Goal: Task Accomplishment & Management: Use online tool/utility

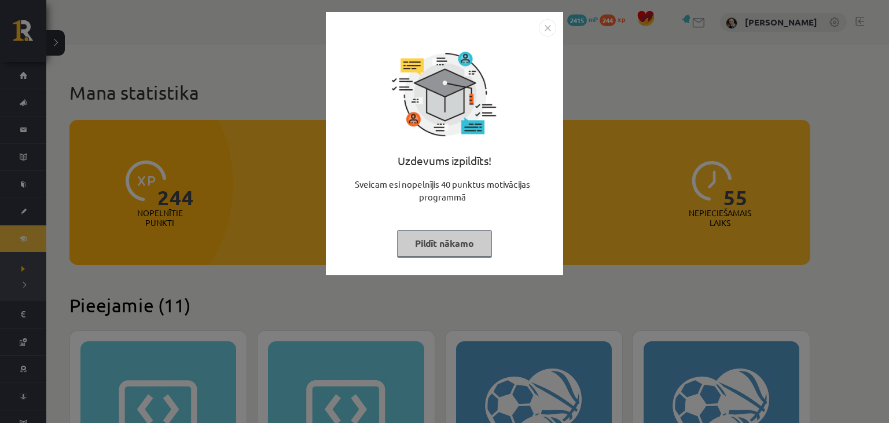
click at [458, 242] on button "Pildīt nākamo" at bounding box center [444, 243] width 95 height 27
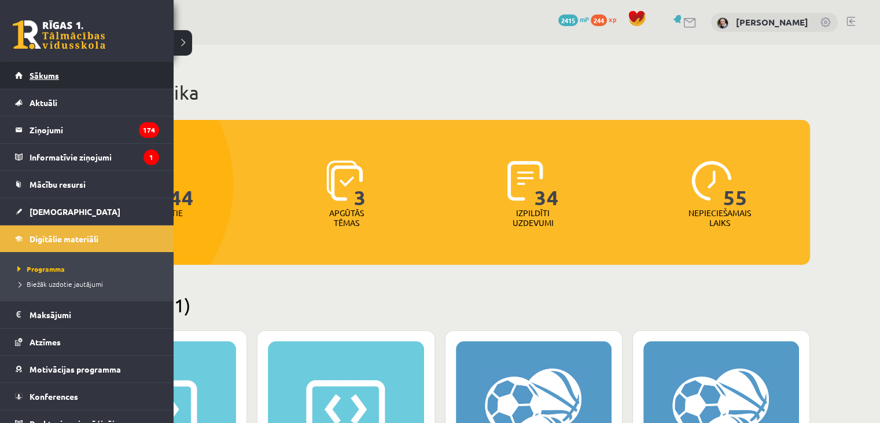
click at [33, 73] on span "Sākums" at bounding box center [45, 75] width 30 height 10
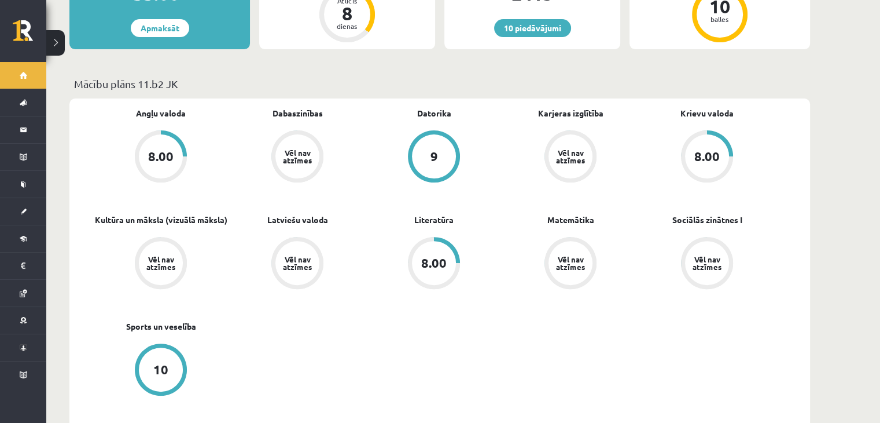
scroll to position [363, 0]
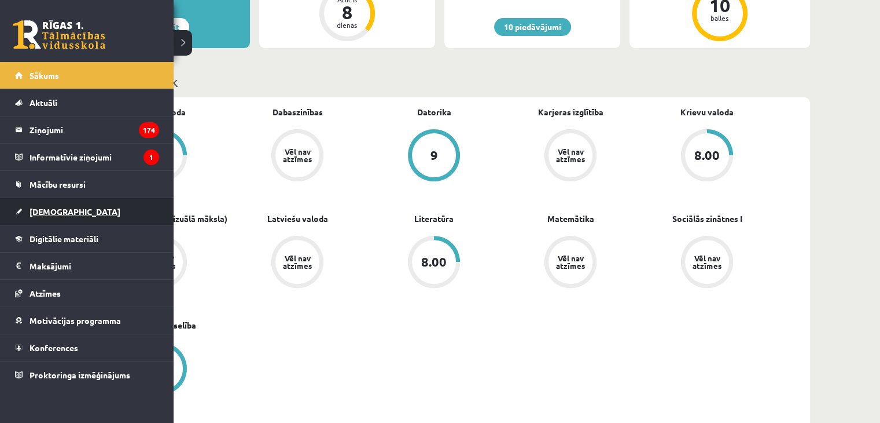
click at [57, 211] on span "[DEMOGRAPHIC_DATA]" at bounding box center [75, 211] width 91 height 10
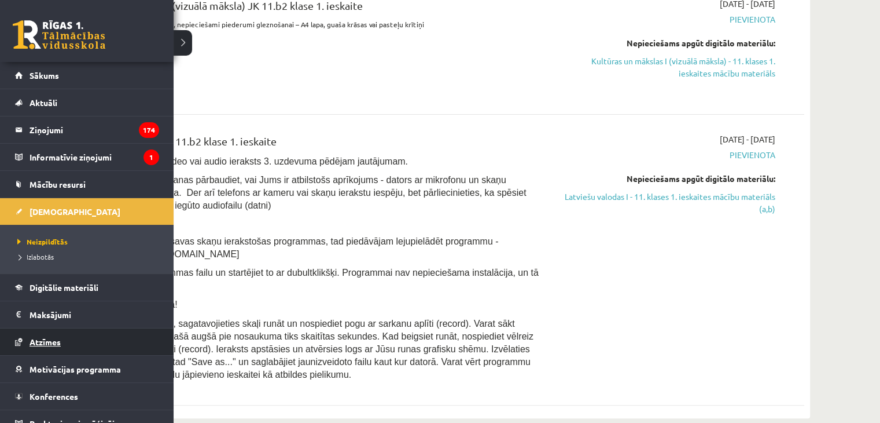
click at [53, 336] on span "Atzīmes" at bounding box center [45, 341] width 31 height 10
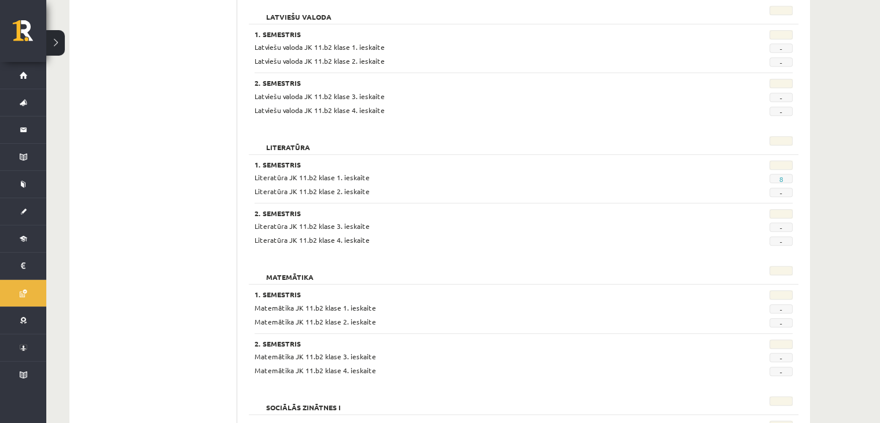
scroll to position [838, 0]
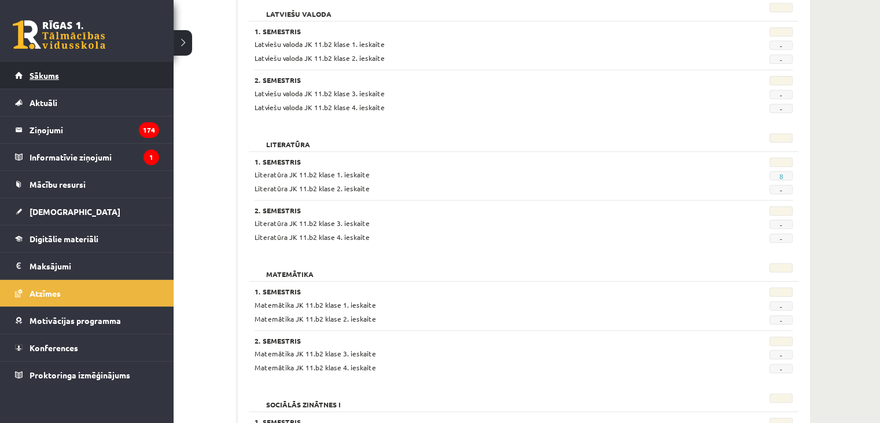
click at [23, 82] on link "Sākums" at bounding box center [87, 75] width 144 height 27
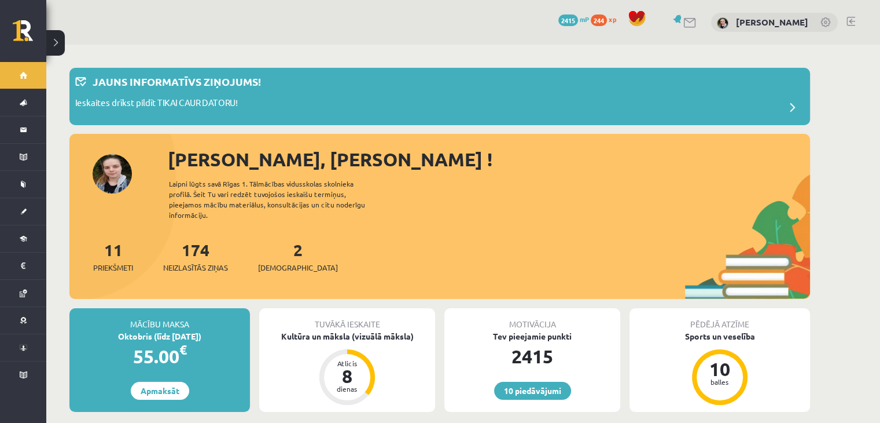
click at [609, 20] on span "xp" at bounding box center [613, 18] width 8 height 9
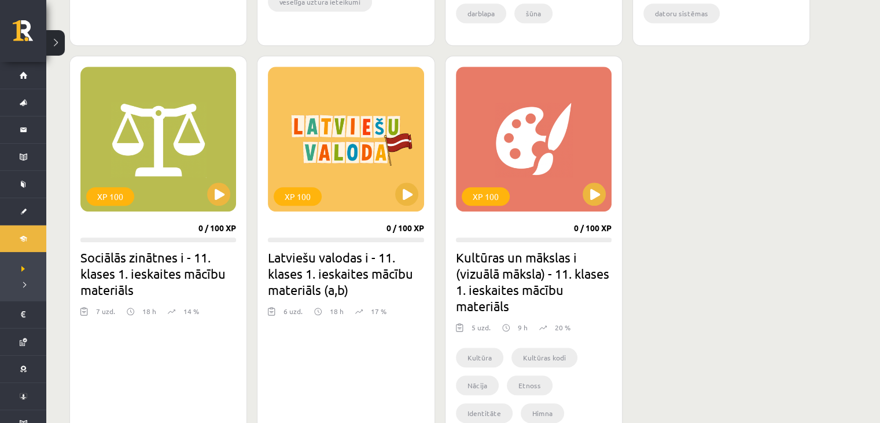
scroll to position [1009, 0]
click at [222, 200] on button at bounding box center [218, 193] width 23 height 23
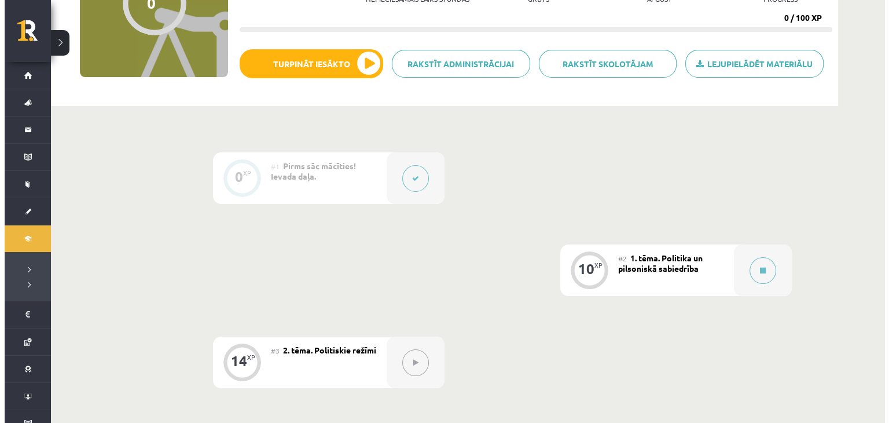
scroll to position [161, 0]
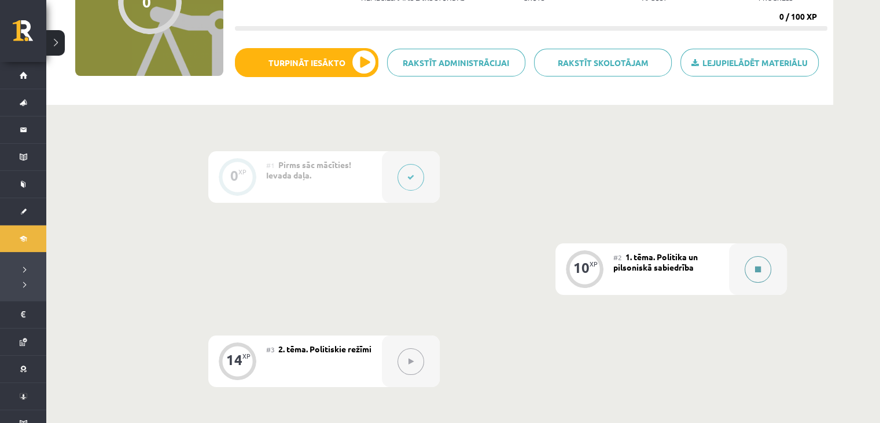
click at [755, 260] on button at bounding box center [758, 269] width 27 height 27
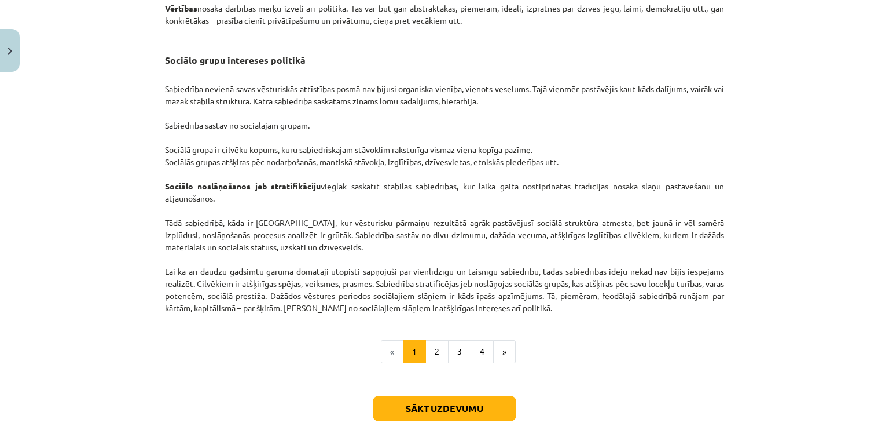
scroll to position [1812, 0]
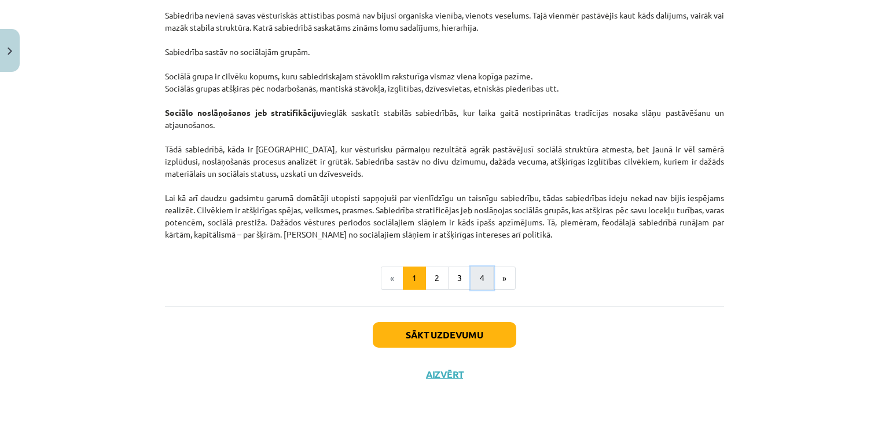
click at [478, 276] on button "4" at bounding box center [482, 277] width 23 height 23
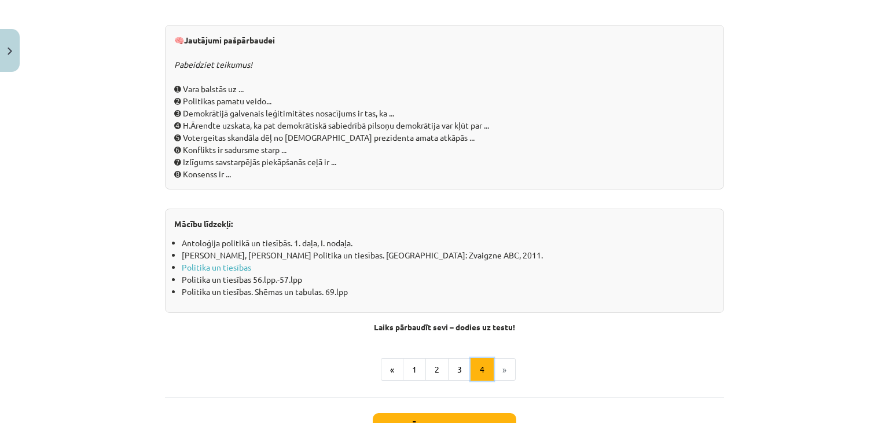
scroll to position [1301, 0]
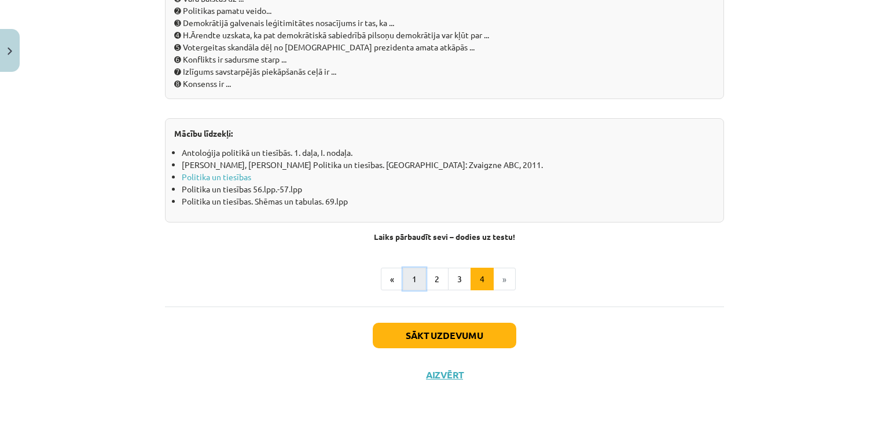
click at [407, 283] on button "1" at bounding box center [414, 278] width 23 height 23
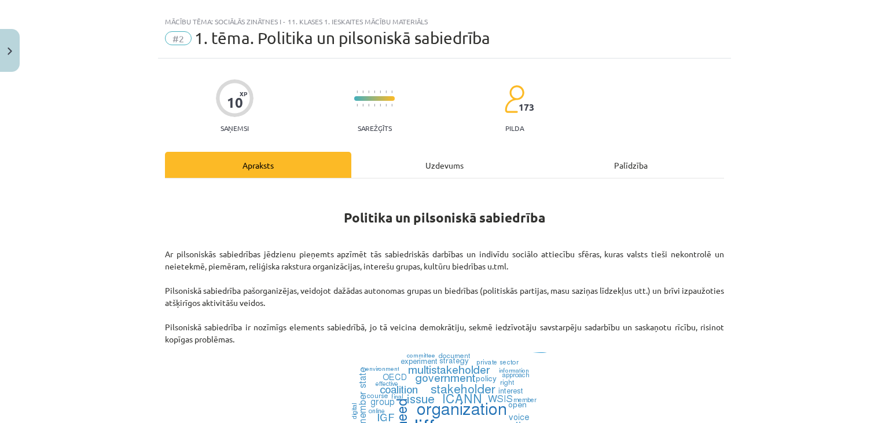
scroll to position [0, 0]
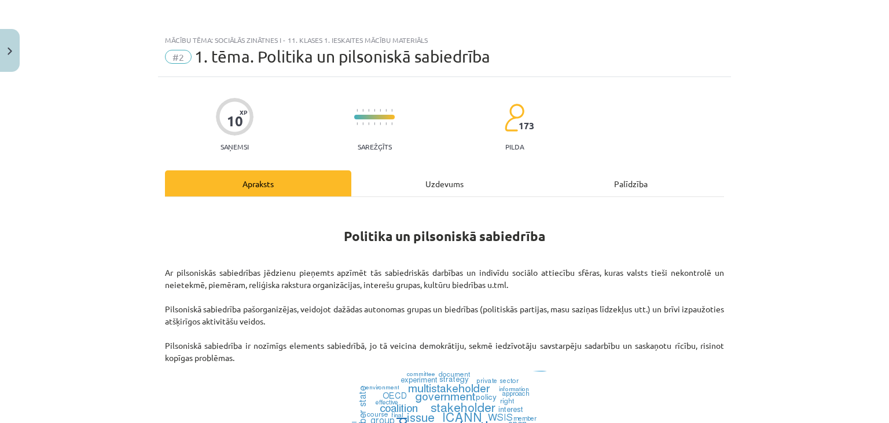
click at [472, 193] on div "Uzdevums" at bounding box center [444, 183] width 186 height 26
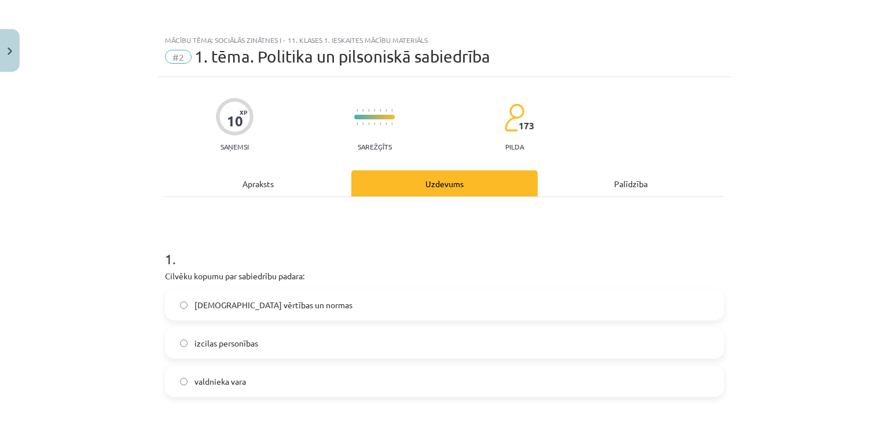
click at [264, 179] on div "Apraksts" at bounding box center [258, 183] width 186 height 26
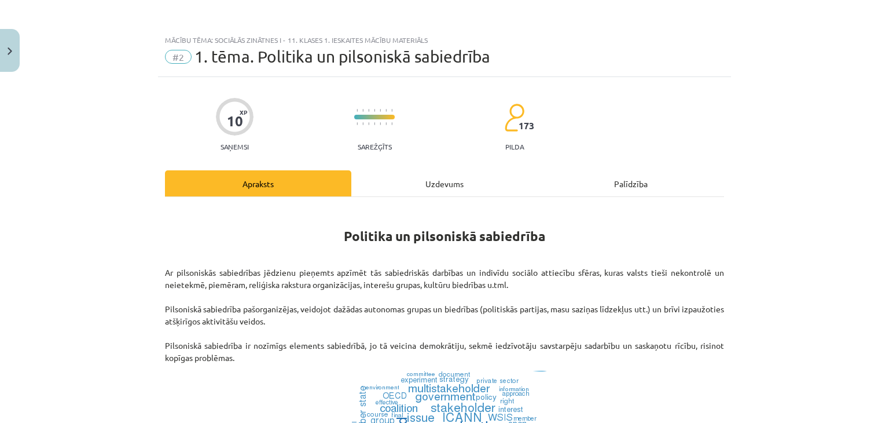
click at [442, 183] on div "Uzdevums" at bounding box center [444, 183] width 186 height 26
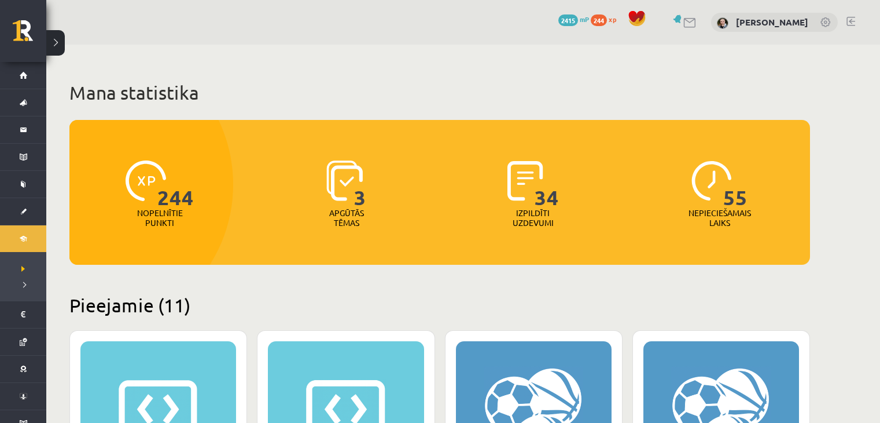
scroll to position [1009, 0]
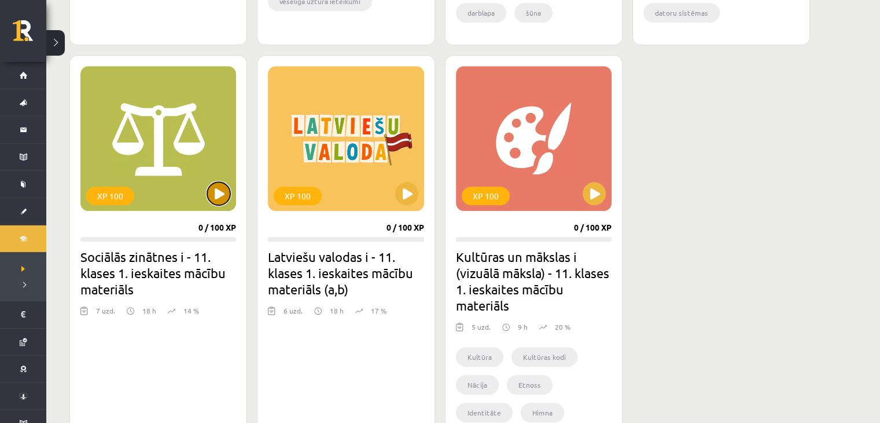
click at [226, 195] on button at bounding box center [218, 193] width 23 height 23
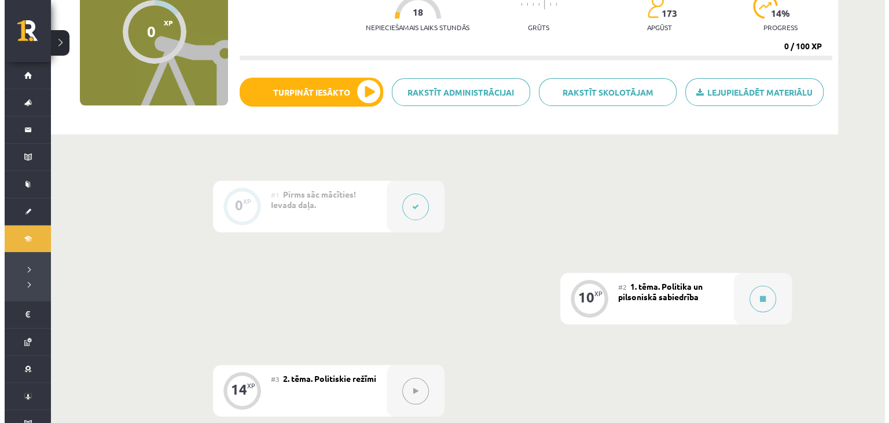
scroll to position [132, 0]
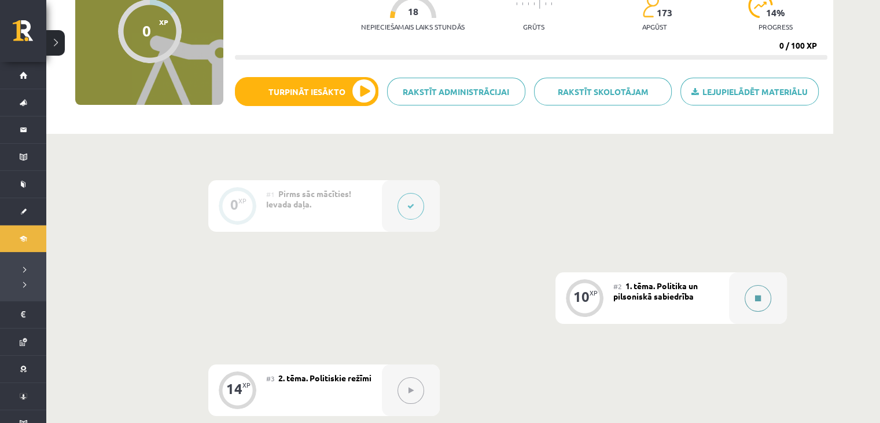
click at [759, 300] on icon at bounding box center [758, 298] width 6 height 7
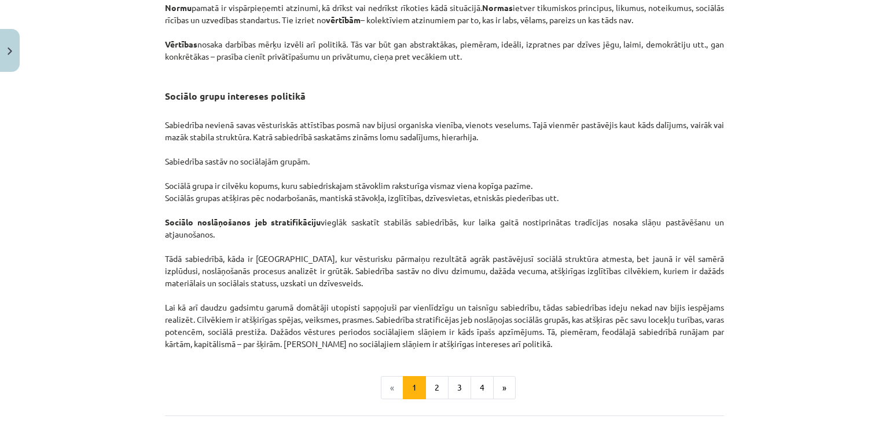
scroll to position [1812, 0]
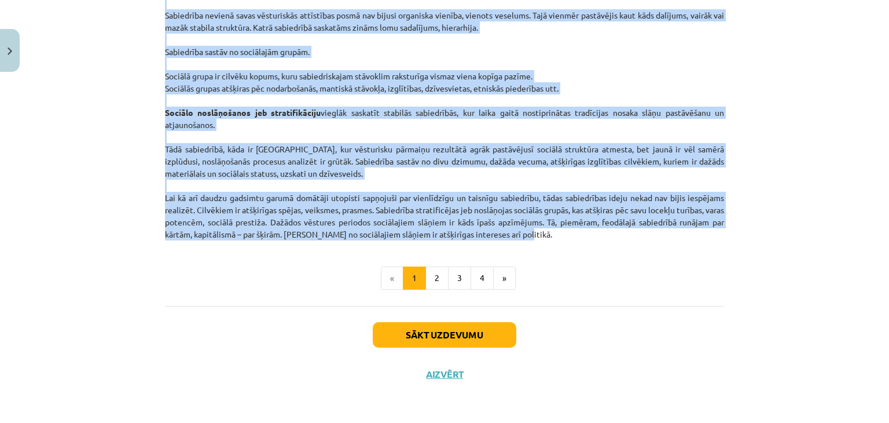
drag, startPoint x: 151, startPoint y: 113, endPoint x: 542, endPoint y: 232, distance: 408.3
click at [542, 232] on div "Mācību tēma: Sociālās zinātnes i - 11. klases 1. ieskaites mācību materiāls #2 …" at bounding box center [444, 211] width 889 height 423
copy div "Lo ipsumdolors ametconsect adipisci elitsedd eiusmod tem incididuntut laboreet …"
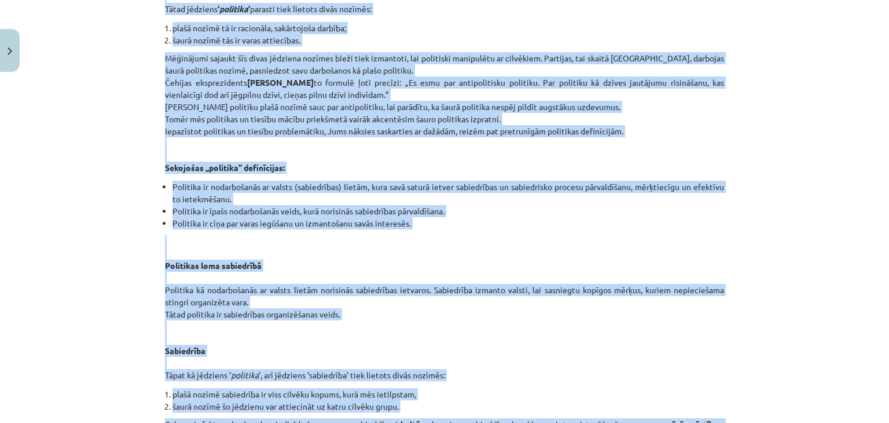
scroll to position [1203, 0]
click at [121, 169] on div "Mācību tēma: Sociālās zinātnes i - 11. klases 1. ieskaites mācību materiāls #2 …" at bounding box center [444, 211] width 889 height 423
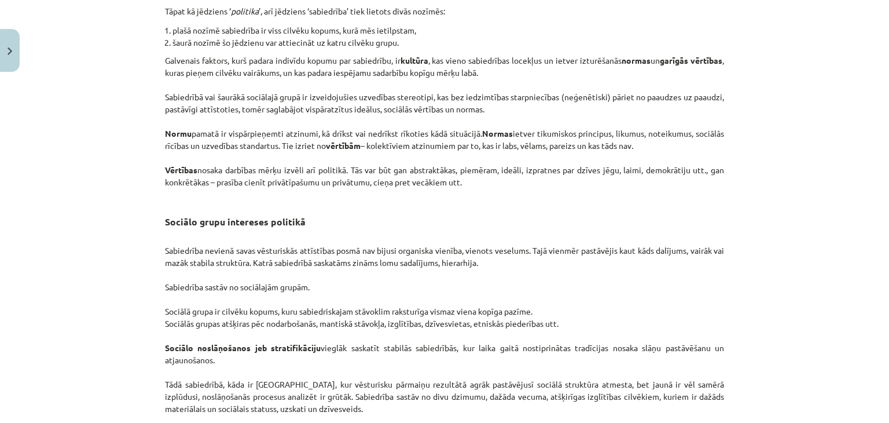
scroll to position [1812, 0]
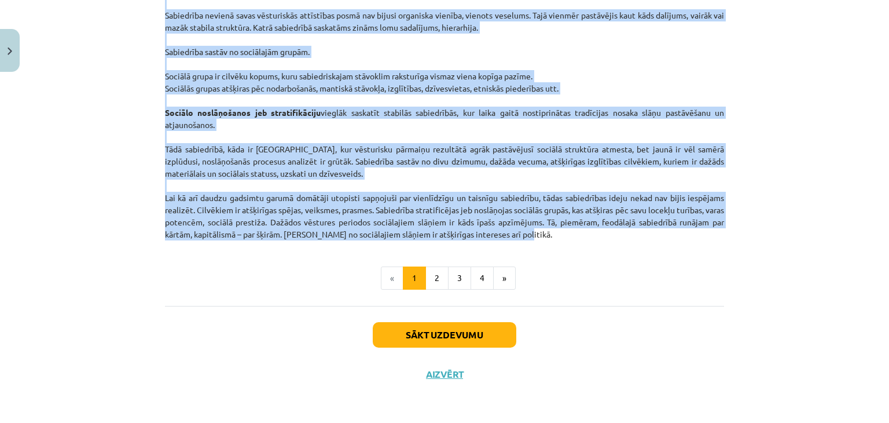
drag, startPoint x: 155, startPoint y: 177, endPoint x: 567, endPoint y: 237, distance: 415.9
copy div "Loremipsu „dolorsit” ametconsect: Adipisci el seddoeiusmod te incidi (utlaboree…"
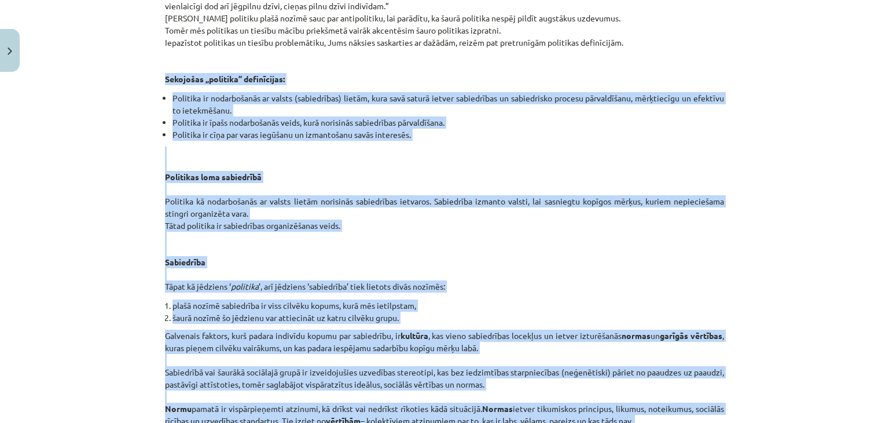
scroll to position [1296, 0]
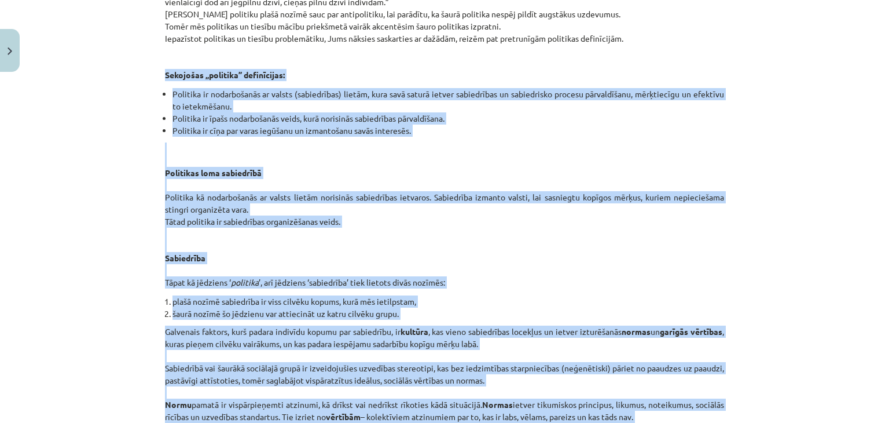
click at [69, 95] on div "Mācību tēma: Sociālās zinātnes i - 11. klases 1. ieskaites mācību materiāls #2 …" at bounding box center [444, 211] width 889 height 423
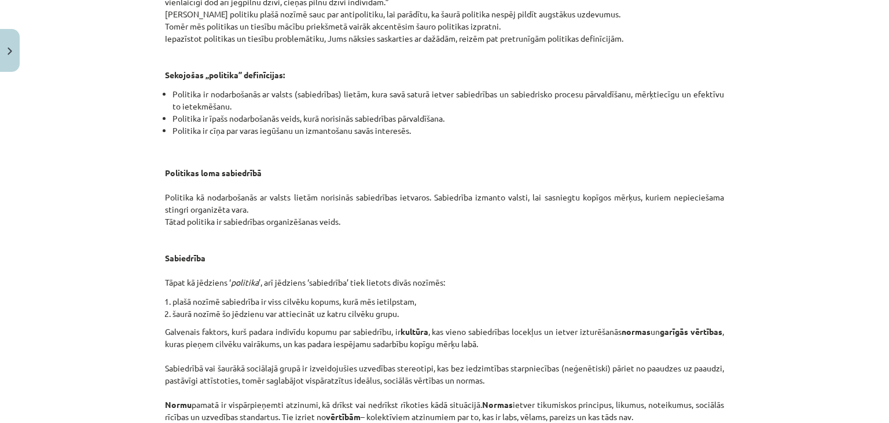
scroll to position [1812, 0]
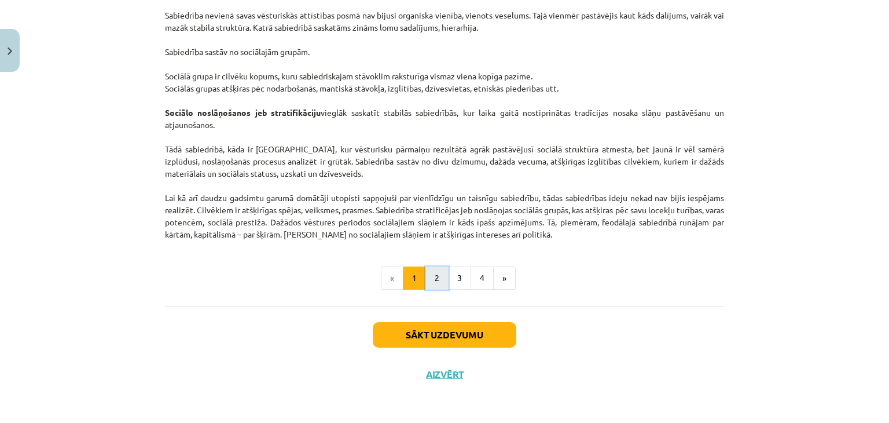
click at [434, 272] on button "2" at bounding box center [436, 277] width 23 height 23
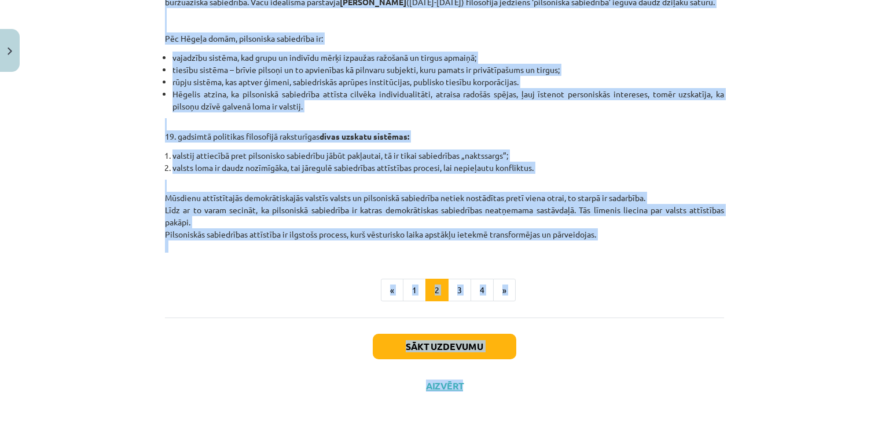
scroll to position [493, 0]
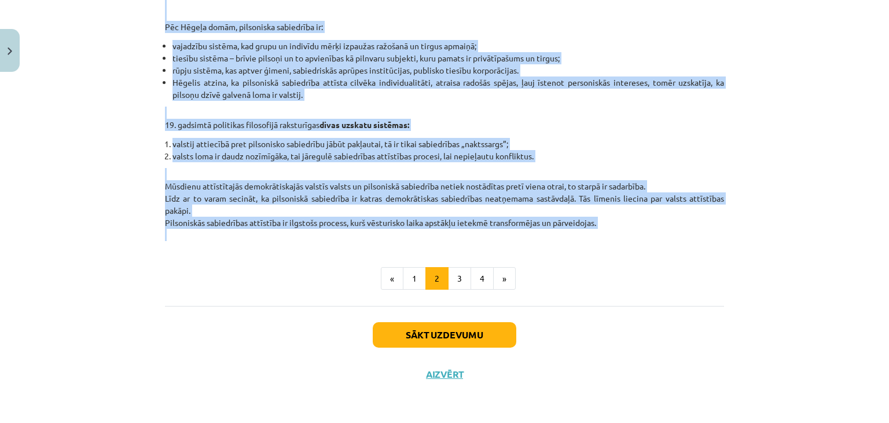
drag, startPoint x: 360, startPoint y: 231, endPoint x: 615, endPoint y: 230, distance: 255.3
copy div "Loremipsu do sitametc adipisci El sed doeiusmodtem, incidid utlabore etdolo ma …"
click at [457, 276] on button "3" at bounding box center [459, 278] width 23 height 23
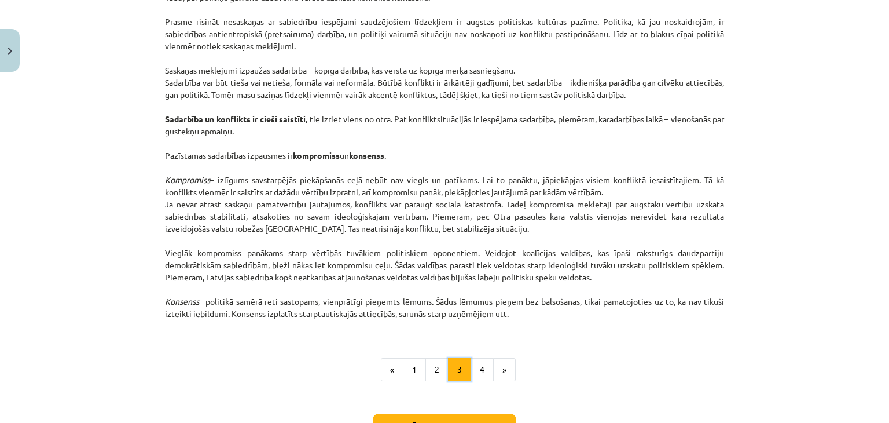
scroll to position [1532, 0]
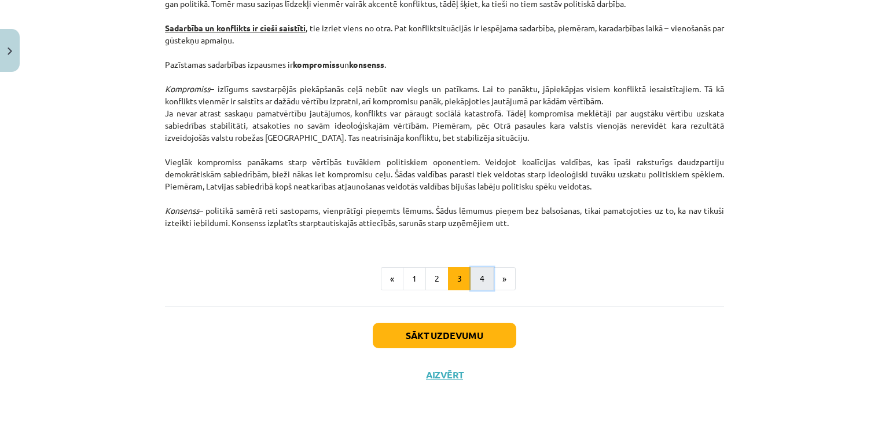
click at [471, 278] on button "4" at bounding box center [482, 278] width 23 height 23
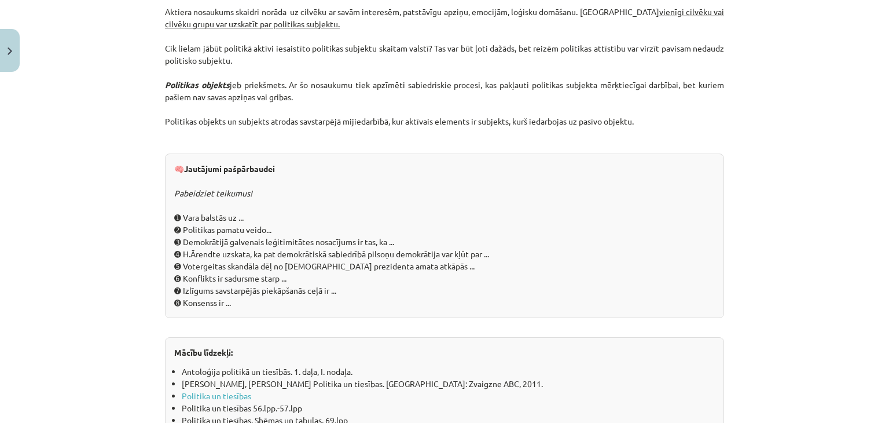
scroll to position [1301, 0]
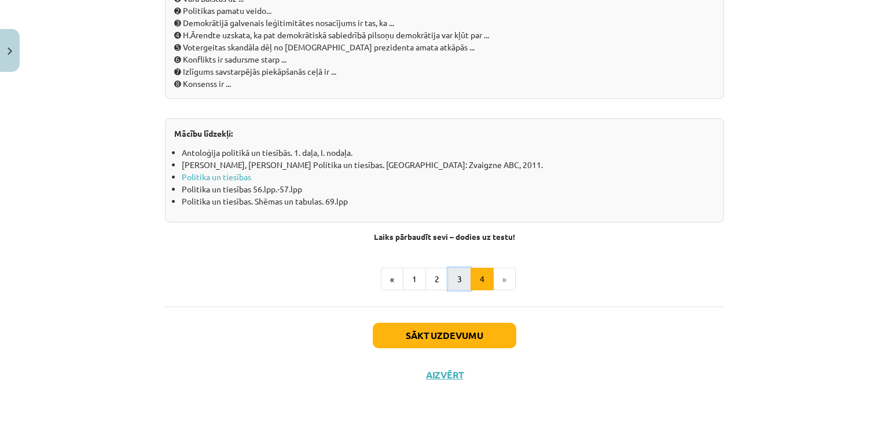
click at [453, 273] on button "3" at bounding box center [459, 278] width 23 height 23
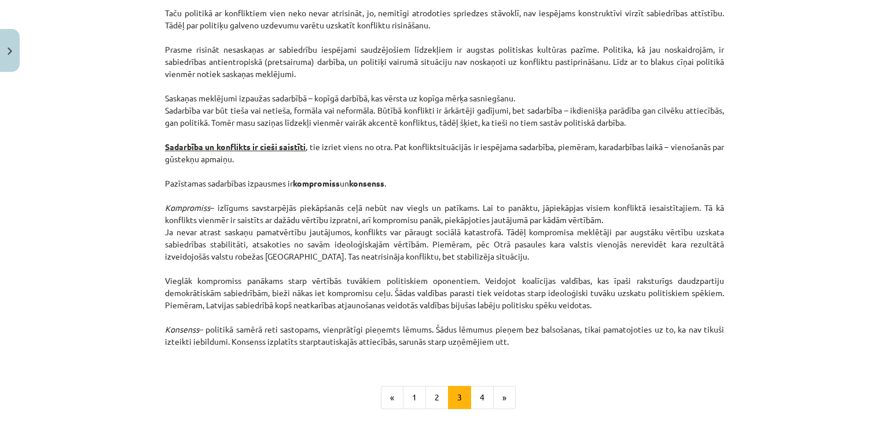
scroll to position [1532, 0]
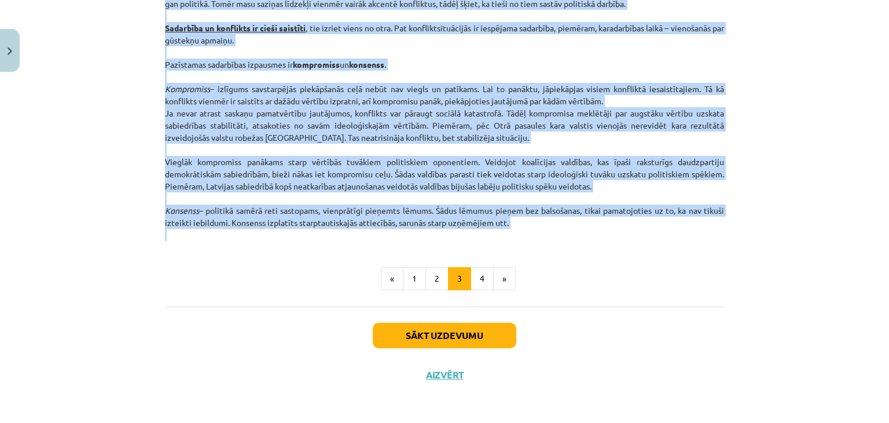
drag, startPoint x: 372, startPoint y: 148, endPoint x: 579, endPoint y: 233, distance: 223.5
copy div "Loremipsu dolors am consecte Adip el seddo ei tempori utlabo etdol magnaa enima…"
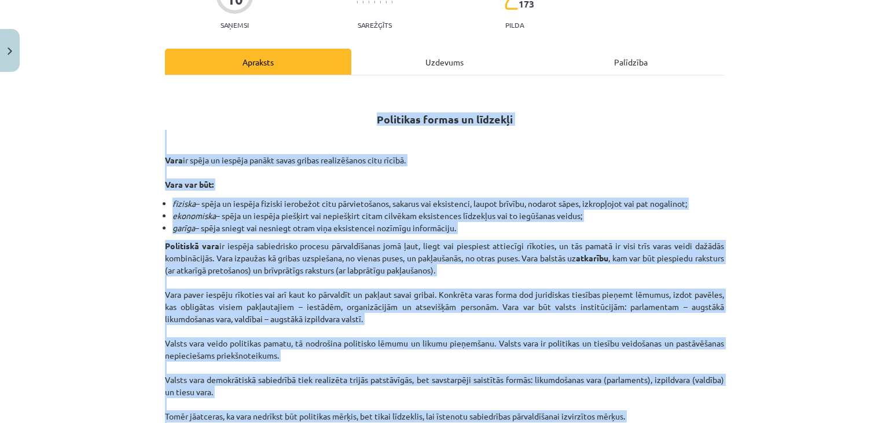
scroll to position [108, 0]
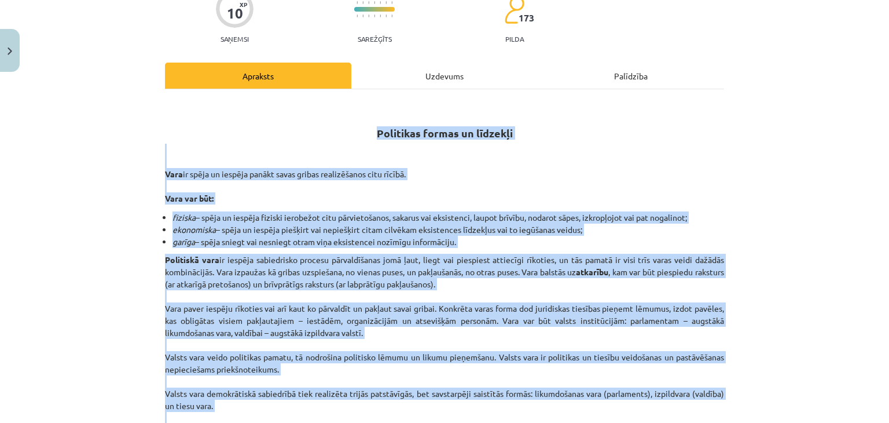
click at [120, 147] on div "Mācību tēma: Sociālās zinātnes i - 11. klases 1. ieskaites mācību materiāls #2 …" at bounding box center [444, 211] width 889 height 423
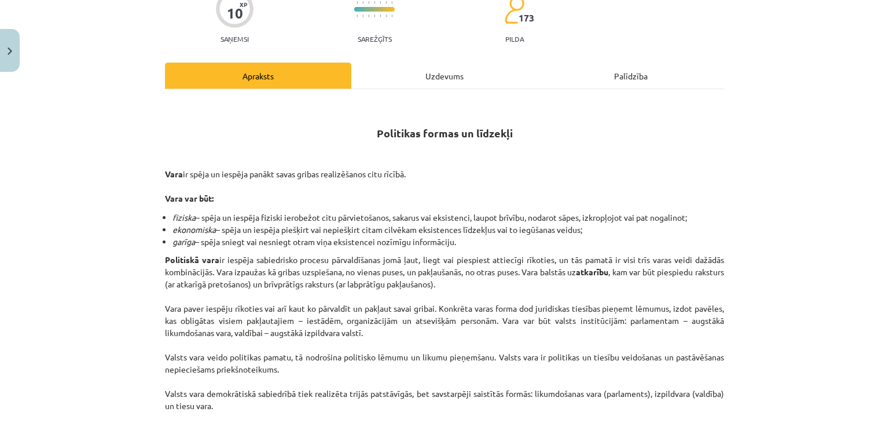
click at [120, 147] on div "Mācību tēma: Sociālās zinātnes i - 11. klases 1. ieskaites mācību materiāls #2 …" at bounding box center [444, 211] width 889 height 423
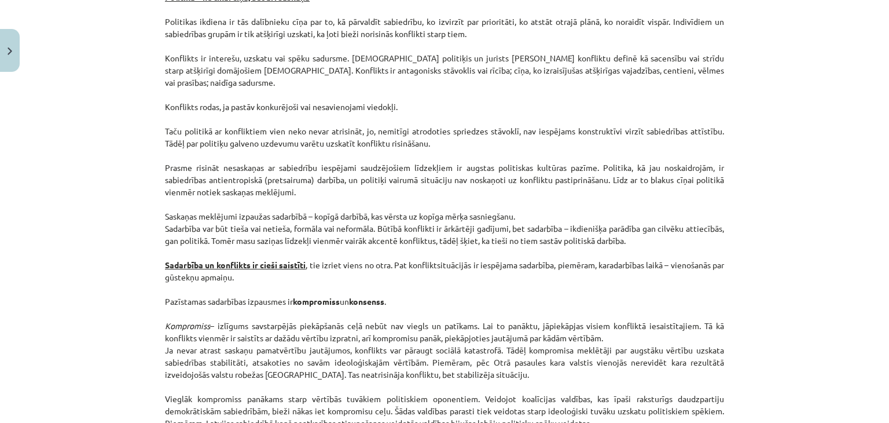
scroll to position [1532, 0]
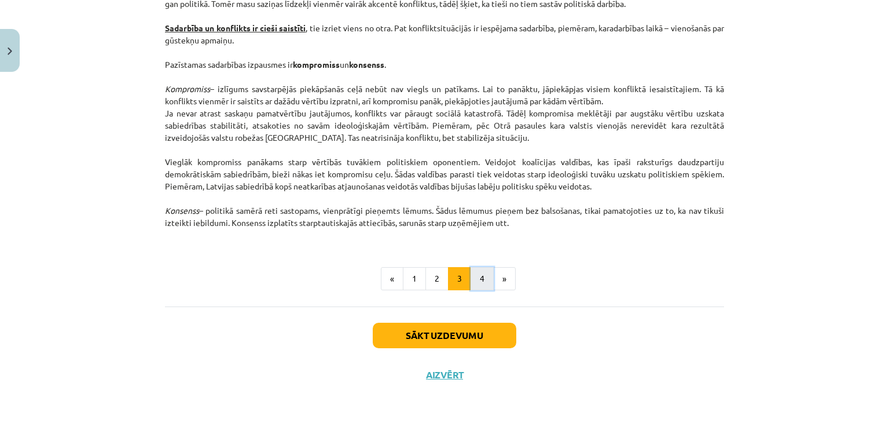
click at [476, 283] on button "4" at bounding box center [482, 278] width 23 height 23
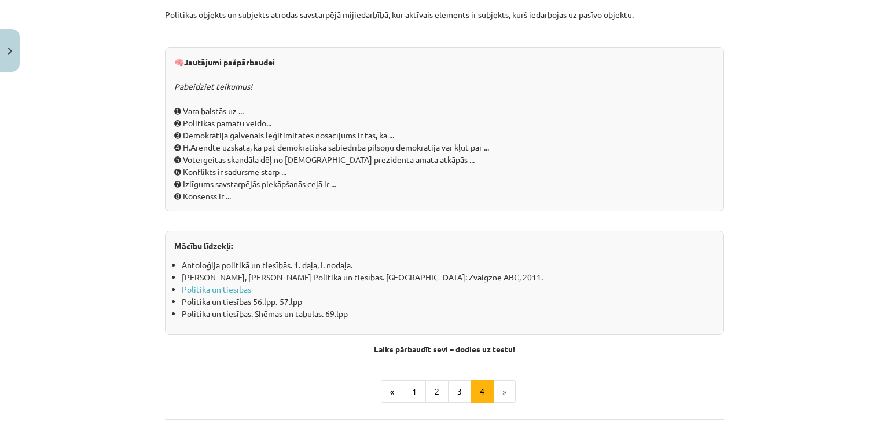
scroll to position [1183, 0]
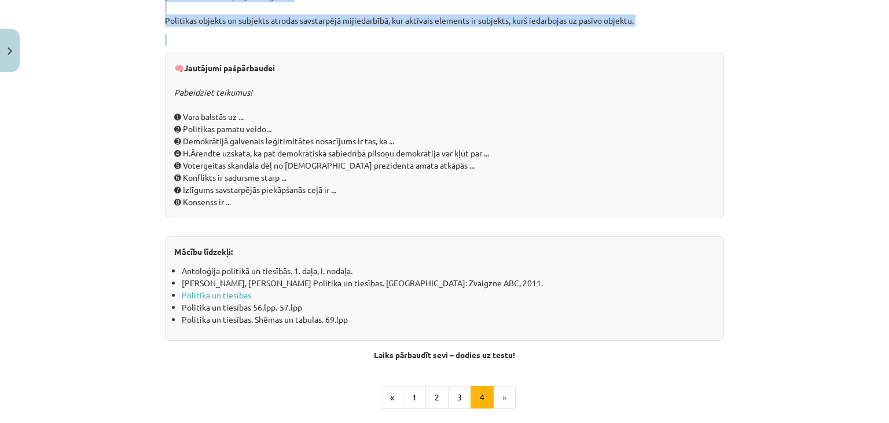
drag, startPoint x: 315, startPoint y: 129, endPoint x: 752, endPoint y: 35, distance: 447.5
click at [752, 35] on div "Mācību tēma: Sociālās zinātnes i - 11. klases 1. ieskaites mācību materiāls #2 …" at bounding box center [444, 211] width 889 height 423
copy div "Loremipsu dolorsit ametconsecte. Adipiscin elitsed Doeiusm tempori ut la etdolo…"
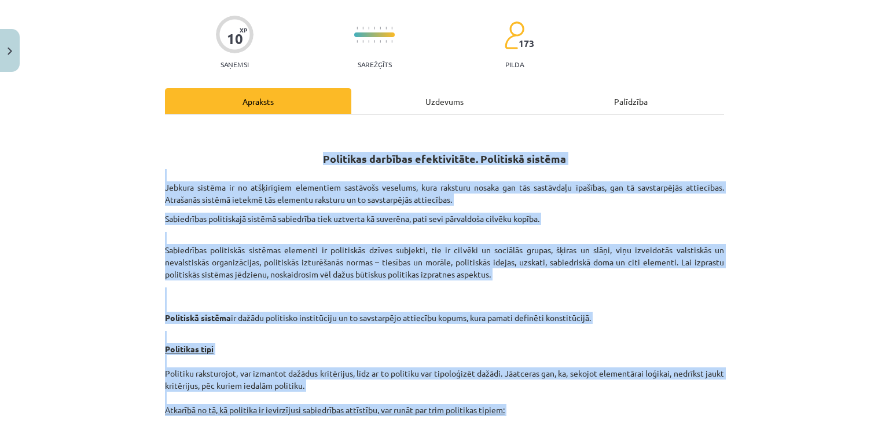
scroll to position [0, 0]
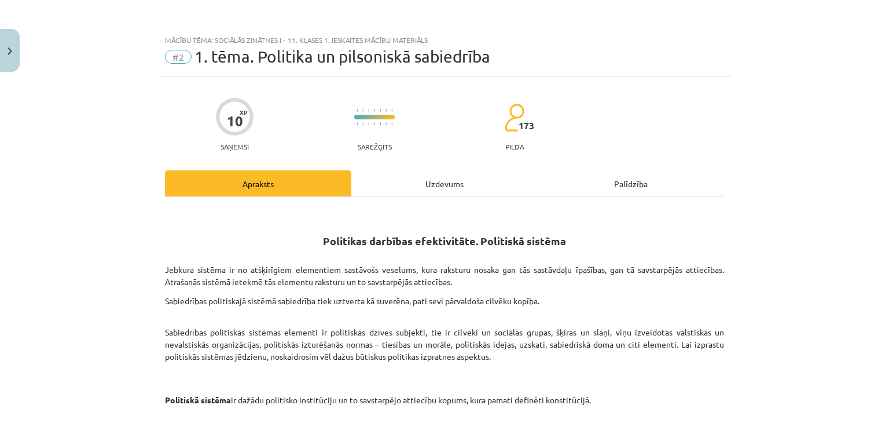
click at [429, 190] on div "Uzdevums" at bounding box center [444, 183] width 186 height 26
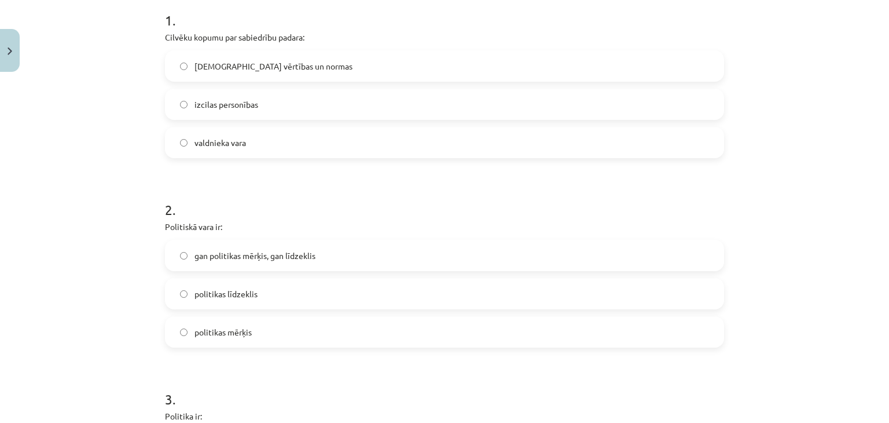
scroll to position [241, 0]
click at [268, 147] on label "valdnieka vara" at bounding box center [444, 140] width 557 height 29
click at [277, 75] on label "[DEMOGRAPHIC_DATA] vērtības un normas" at bounding box center [444, 63] width 557 height 29
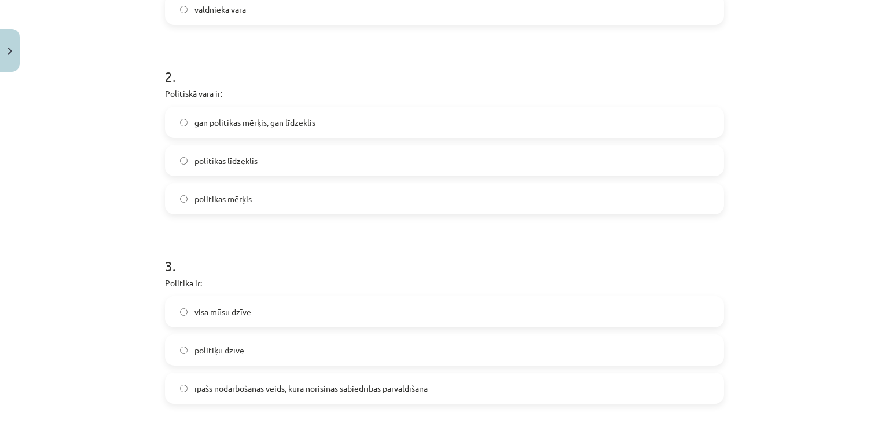
scroll to position [372, 0]
click at [283, 157] on label "politikas līdzeklis" at bounding box center [444, 159] width 557 height 29
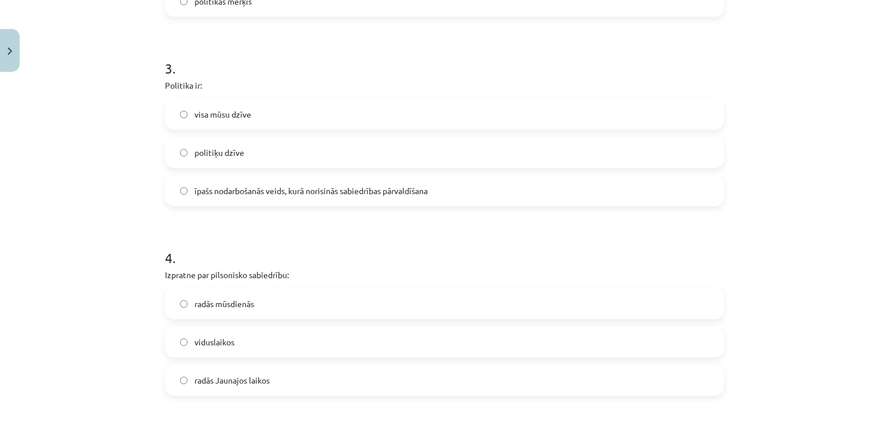
scroll to position [580, 0]
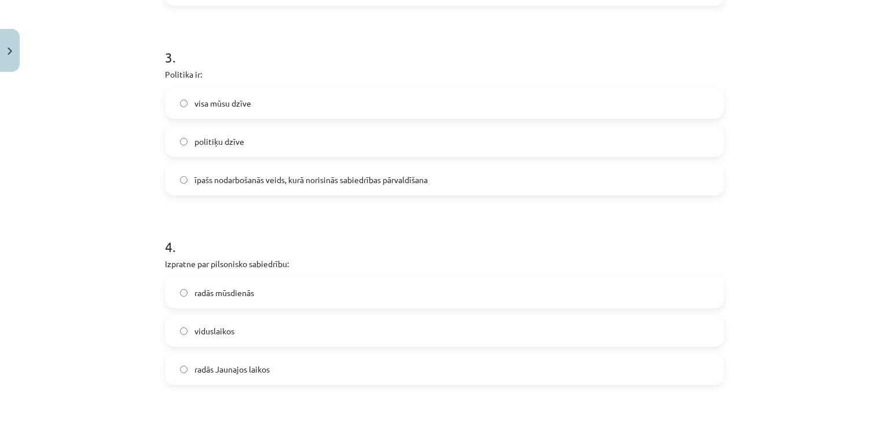
click at [301, 177] on span "īpašs nodarbošanās veids, kurā norisinās sabiedrības pārvaldīšana" at bounding box center [310, 180] width 233 height 12
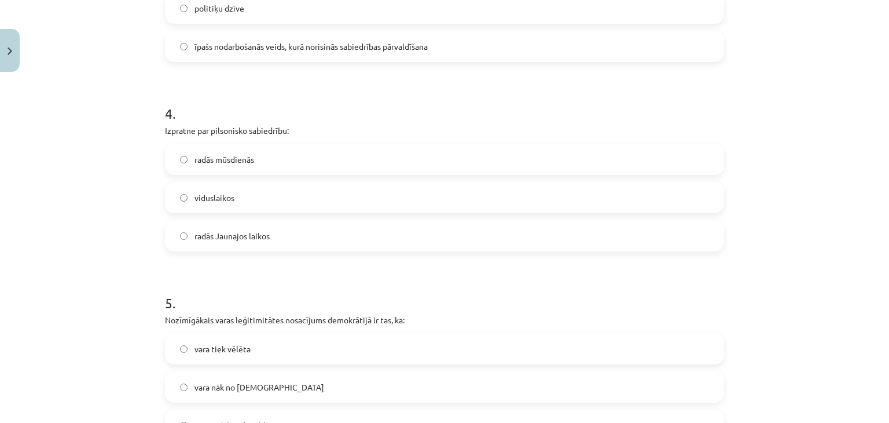
scroll to position [714, 0]
drag, startPoint x: 301, startPoint y: 177, endPoint x: 178, endPoint y: 183, distance: 122.9
click at [178, 183] on div "radās mūsdienās viduslaikos radās Jaunajos laikos" at bounding box center [444, 196] width 559 height 108
click at [133, 173] on div "Mācību tēma: Sociālās zinātnes i - 11. klases 1. ieskaites mācību materiāls #2 …" at bounding box center [444, 211] width 889 height 423
click at [219, 198] on span "viduslaikos" at bounding box center [214, 196] width 40 height 12
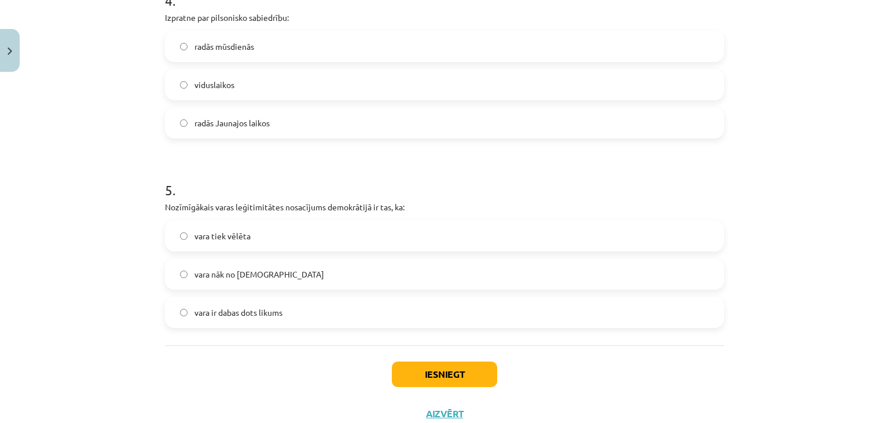
scroll to position [865, 0]
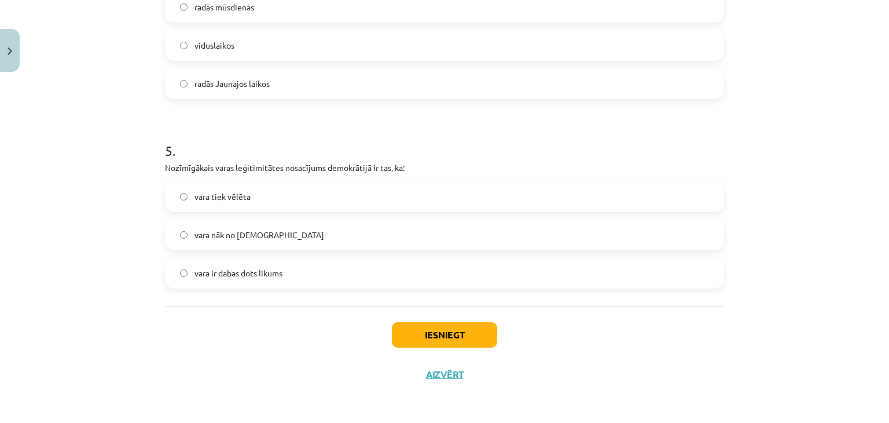
click at [275, 240] on label "vara nāk no [DEMOGRAPHIC_DATA]" at bounding box center [444, 234] width 557 height 29
click at [449, 335] on button "Iesniegt" at bounding box center [444, 334] width 105 height 25
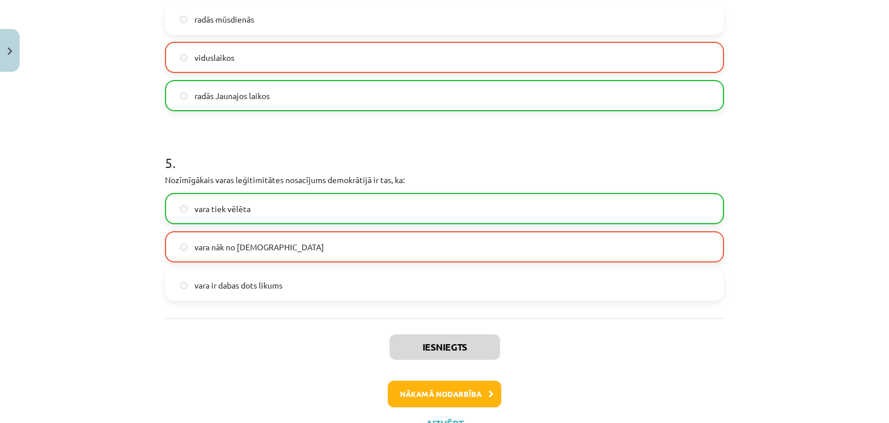
scroll to position [901, 0]
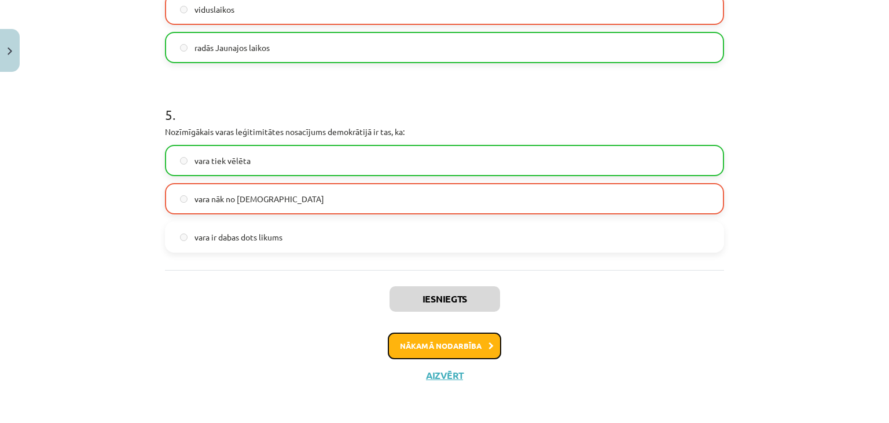
click at [464, 351] on button "Nākamā nodarbība" at bounding box center [444, 345] width 113 height 27
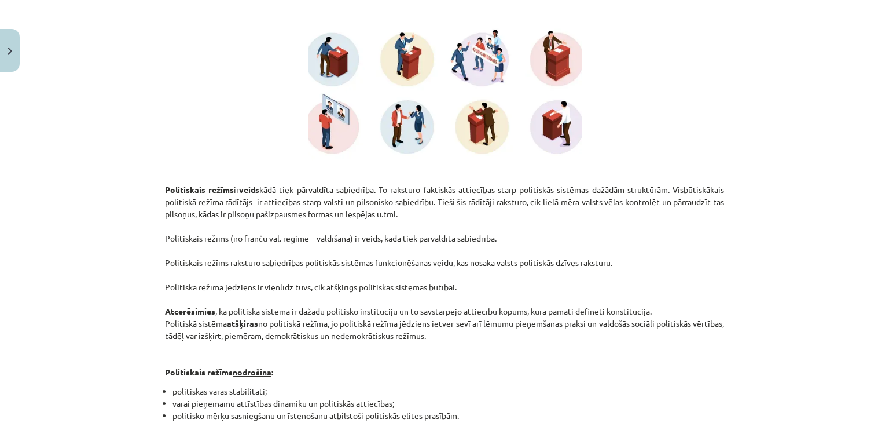
scroll to position [0, 0]
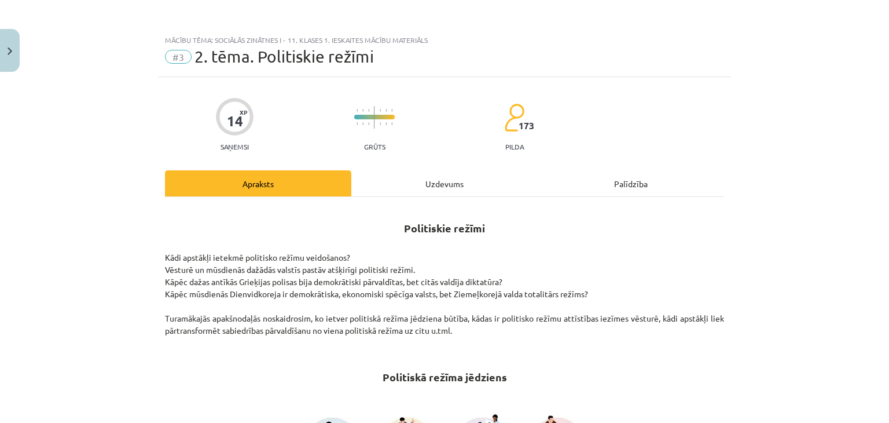
click at [441, 184] on div "Uzdevums" at bounding box center [444, 183] width 186 height 26
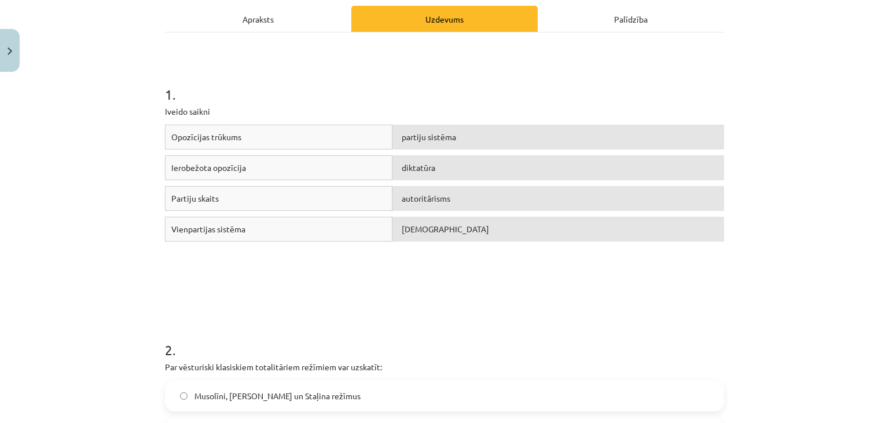
scroll to position [166, 0]
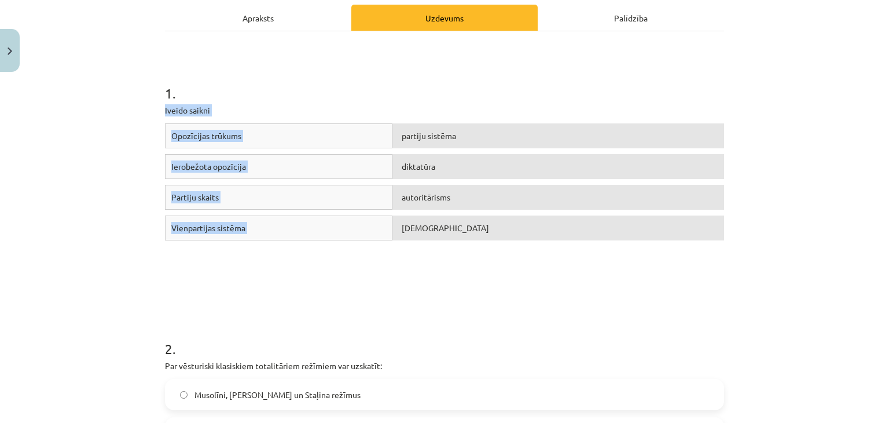
drag, startPoint x: 157, startPoint y: 102, endPoint x: 487, endPoint y: 310, distance: 390.4
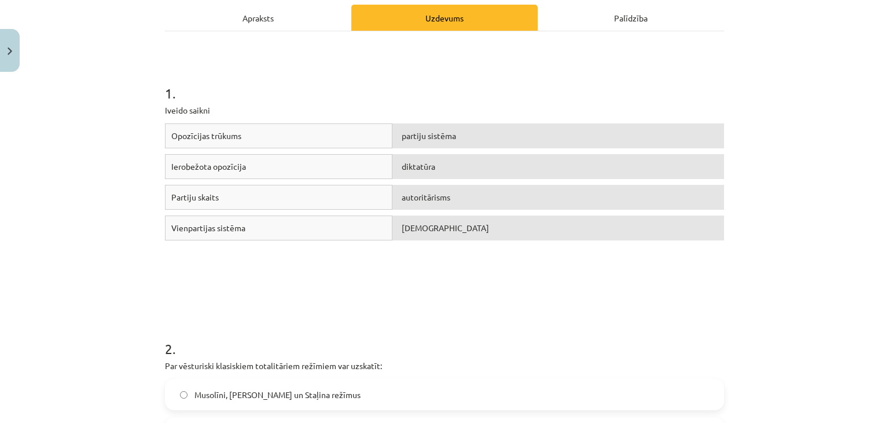
click at [538, 96] on h1 "1 ." at bounding box center [444, 83] width 559 height 36
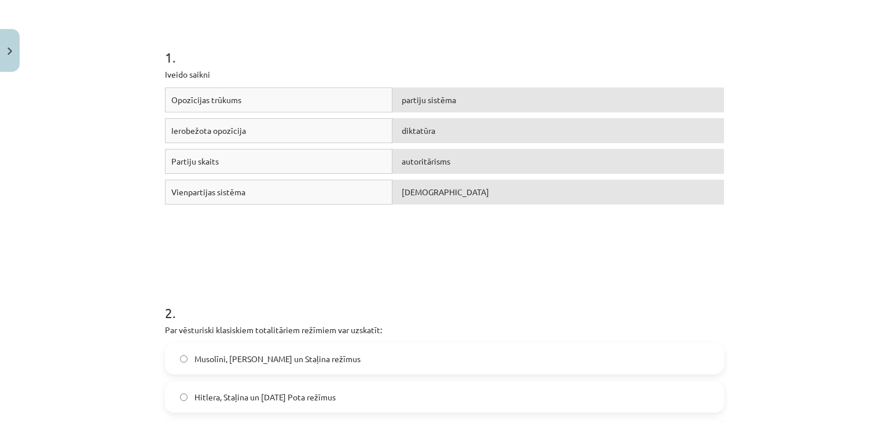
scroll to position [218, 0]
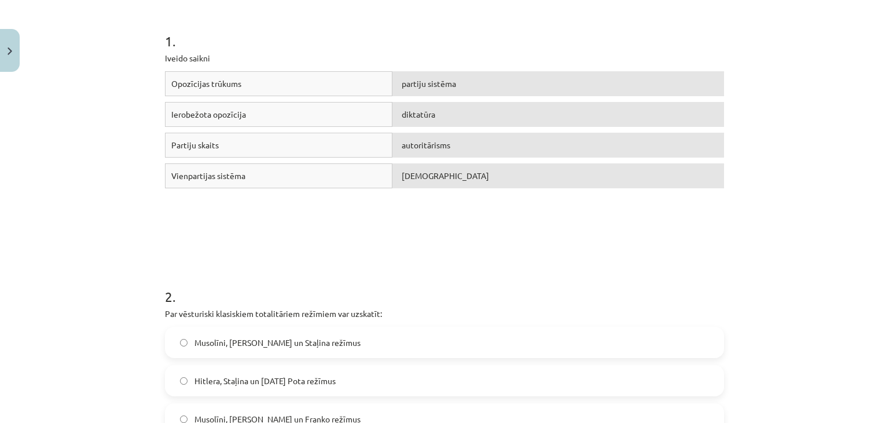
click at [523, 223] on div "Opozīcijas trūkums partiju sistēma Ierobežota opozīcija diktatūra Partiju skait…" at bounding box center [444, 158] width 559 height 174
drag, startPoint x: 523, startPoint y: 223, endPoint x: 525, endPoint y: 251, distance: 27.3
